Goal: Transaction & Acquisition: Purchase product/service

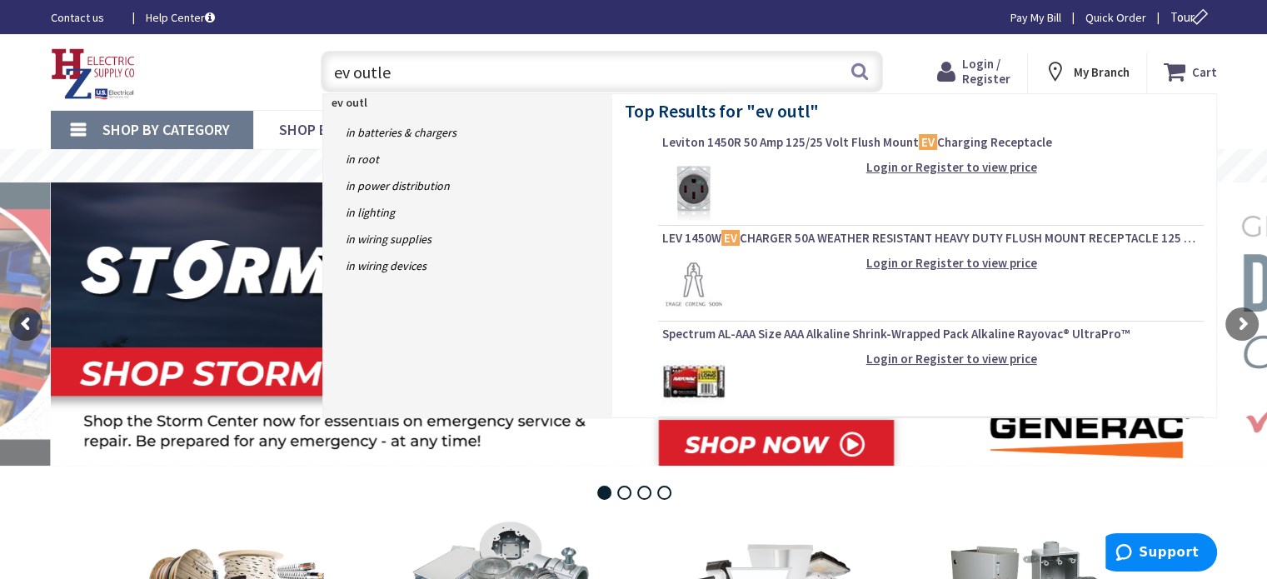
type input "ev outlet"
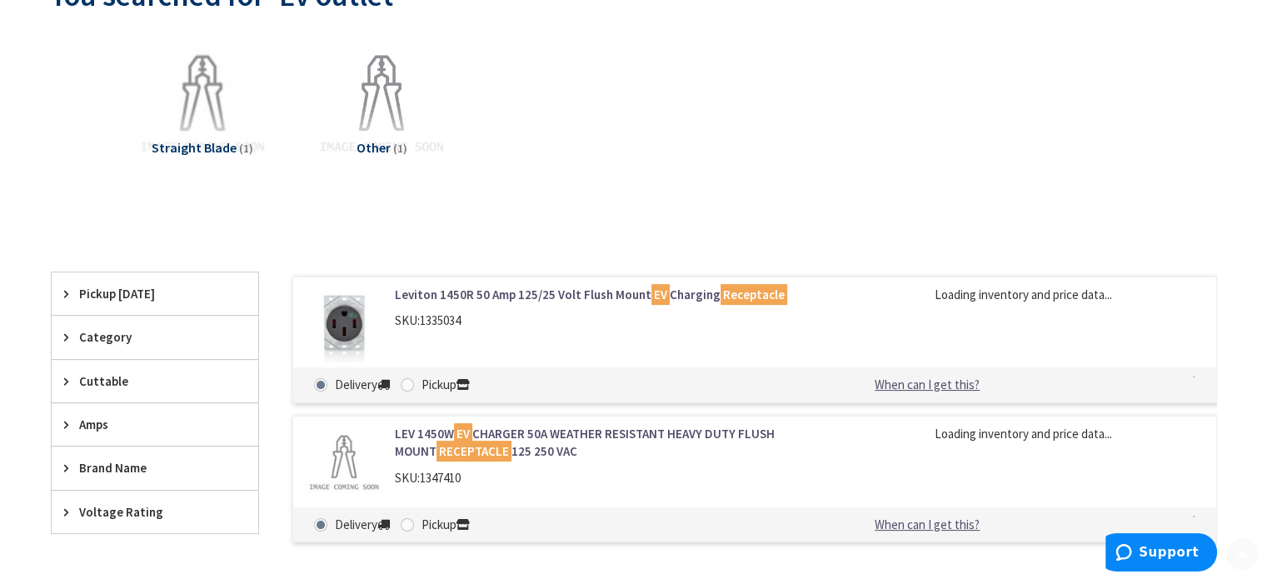
scroll to position [250, 0]
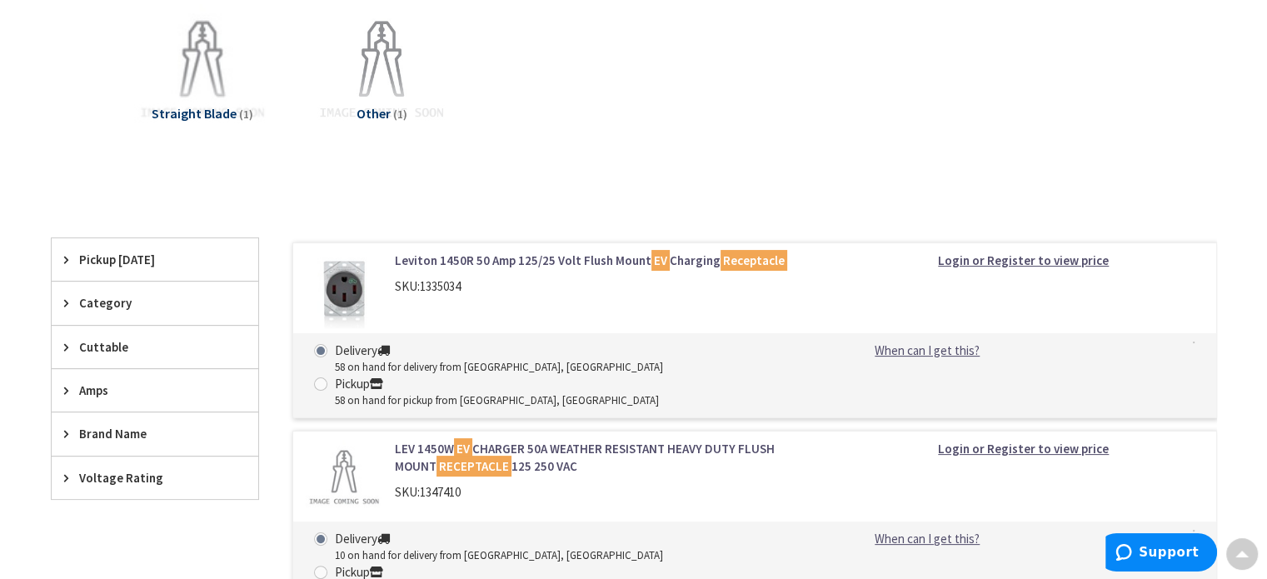
click at [501, 440] on link "LEV 1450W EV CHARGER 50A WEATHER RESISTANT HEAVY DUTY FLUSH MOUNT RECEPTACLE 12…" at bounding box center [607, 458] width 424 height 36
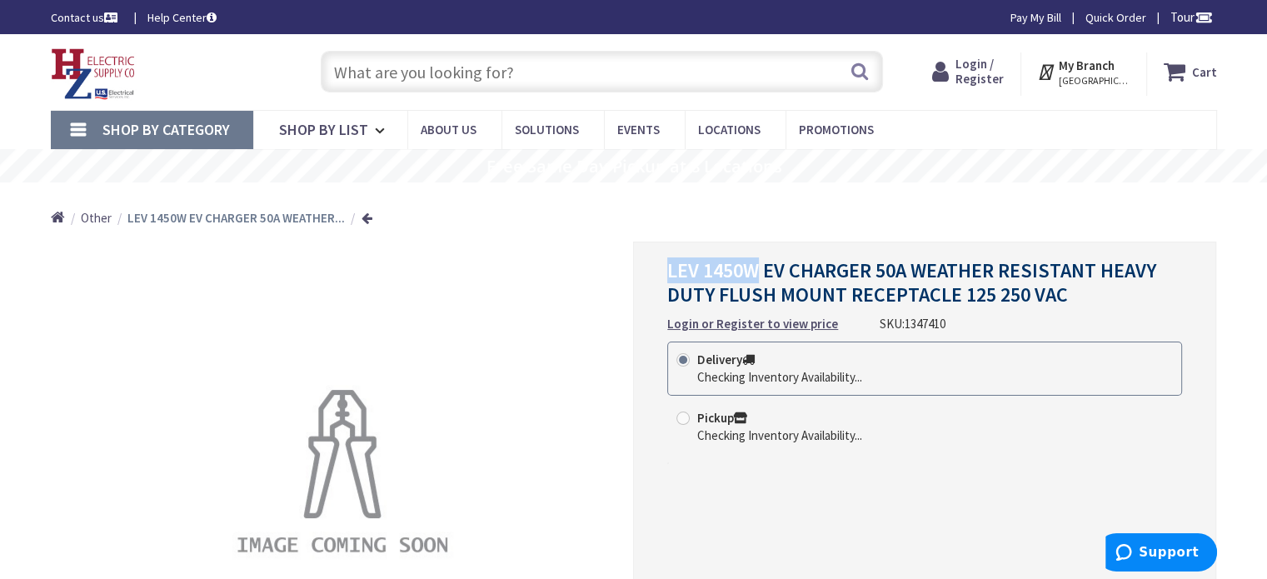
drag, startPoint x: 669, startPoint y: 272, endPoint x: 759, endPoint y: 269, distance: 89.2
click at [759, 269] on span "LEV 1450W EV CHARGER 50A WEATHER RESISTANT HEAVY DUTY FLUSH MOUNT RECEPTACLE 12…" at bounding box center [911, 282] width 489 height 50
copy span "LEV 1450W"
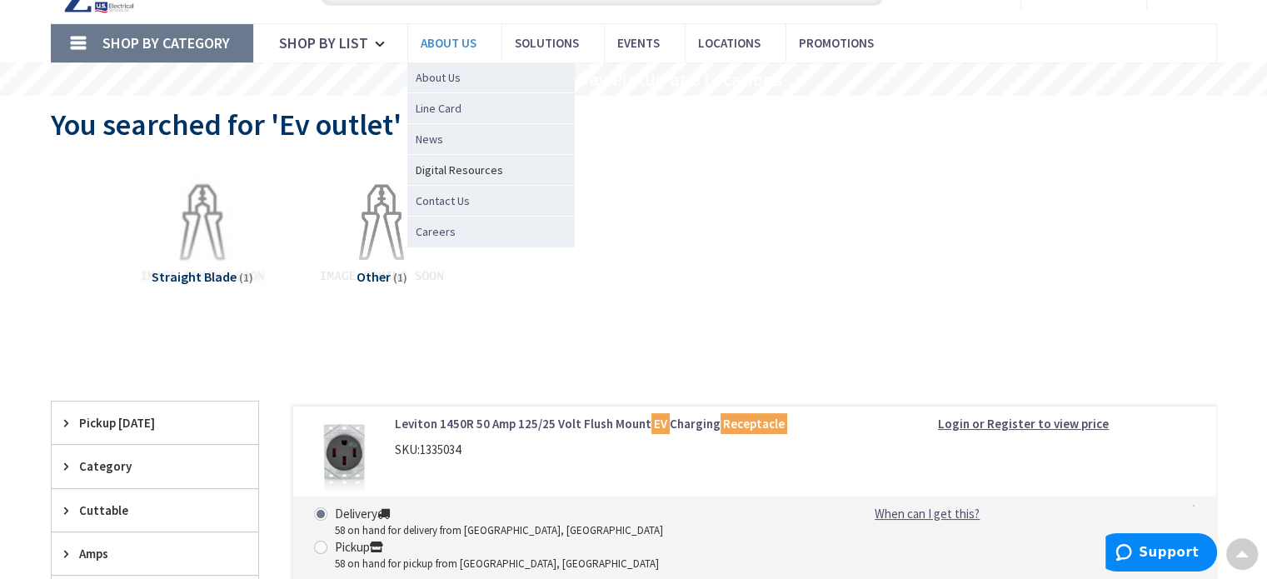
scroll to position [83, 0]
